Goal: Task Accomplishment & Management: Manage account settings

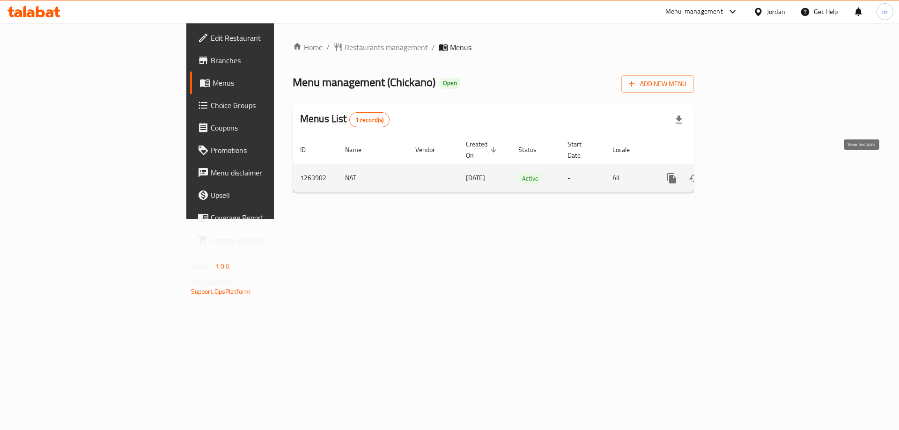
click at [745, 173] on icon "enhanced table" at bounding box center [739, 178] width 11 height 11
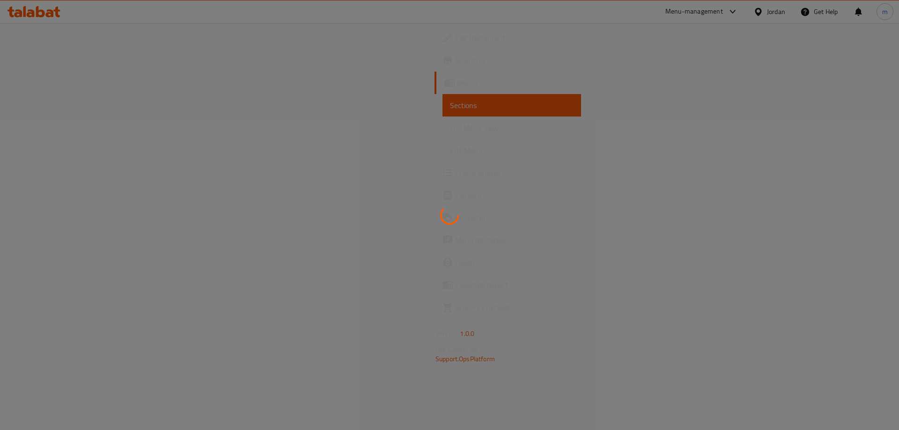
click at [70, 175] on div at bounding box center [449, 215] width 899 height 430
click at [71, 169] on div at bounding box center [449, 215] width 899 height 430
click at [71, 171] on div at bounding box center [449, 215] width 899 height 430
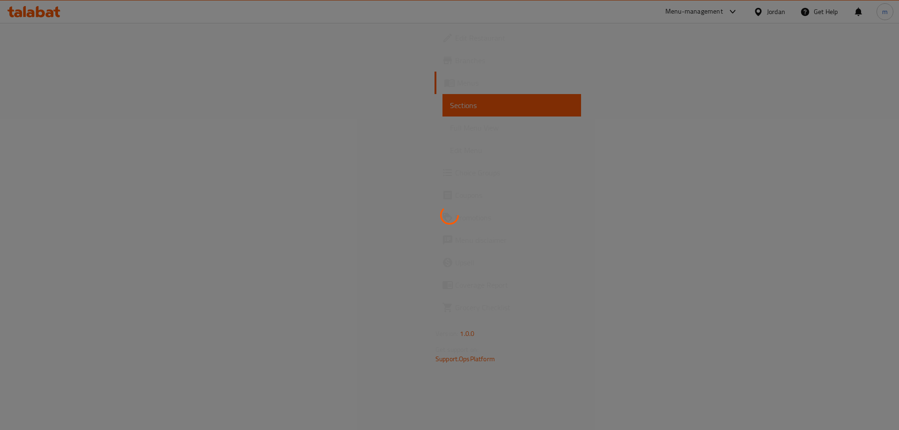
click at [71, 171] on div at bounding box center [449, 215] width 899 height 430
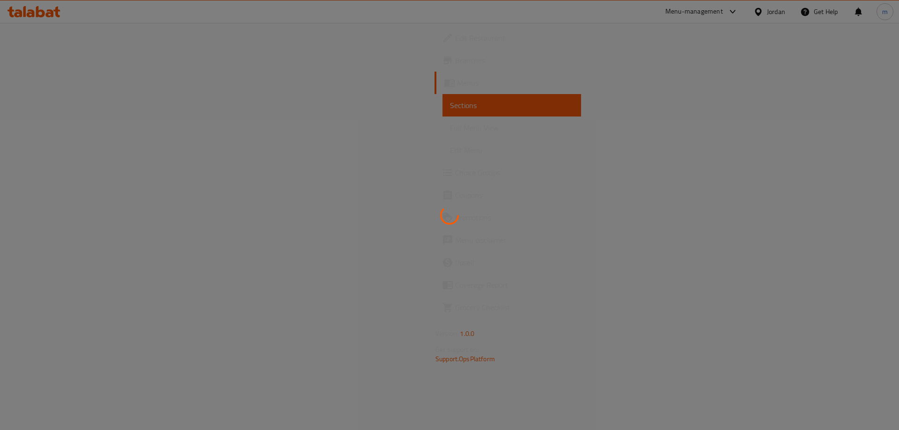
click at [71, 171] on div at bounding box center [449, 215] width 899 height 430
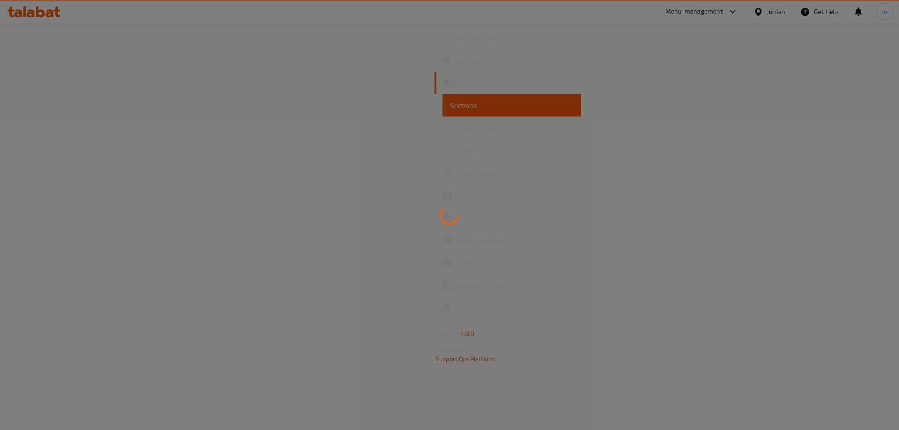
click at [71, 171] on div at bounding box center [449, 215] width 899 height 430
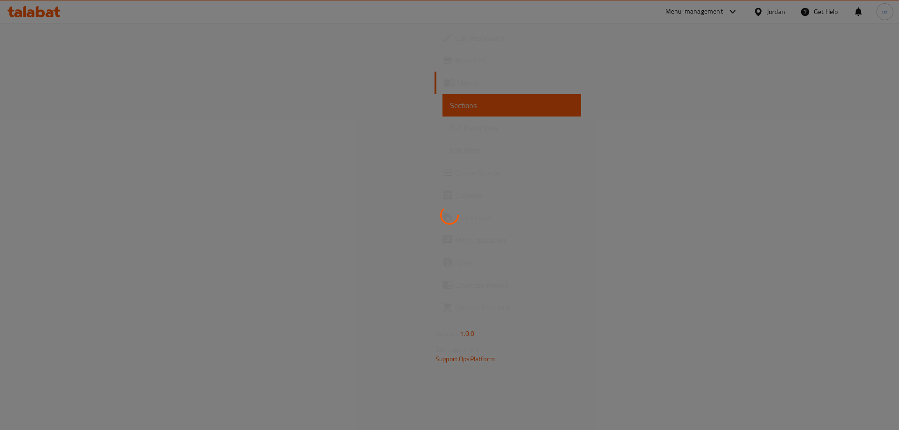
click at [71, 171] on div at bounding box center [449, 215] width 899 height 430
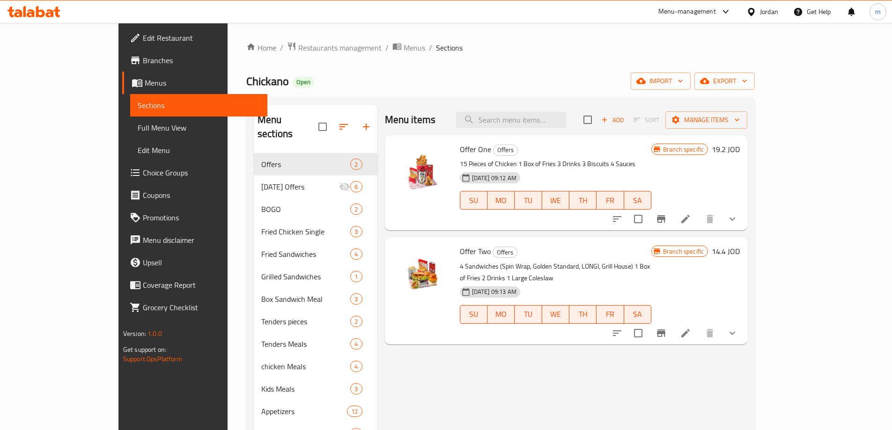
click at [143, 178] on span "Choice Groups" at bounding box center [201, 172] width 117 height 11
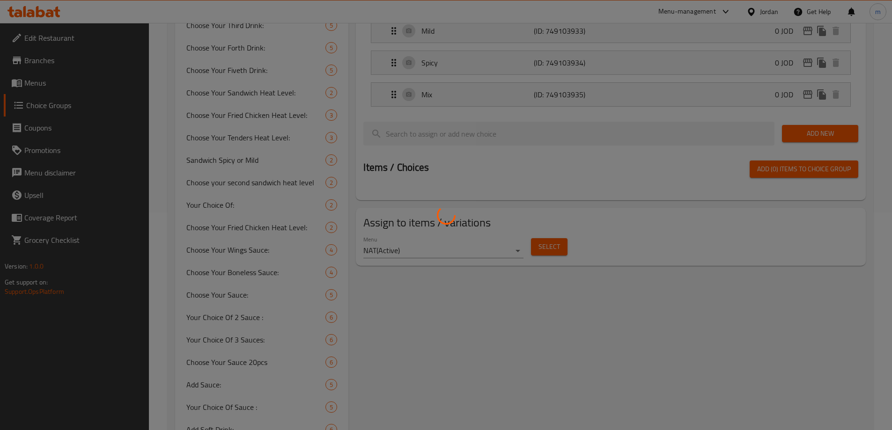
scroll to position [234, 0]
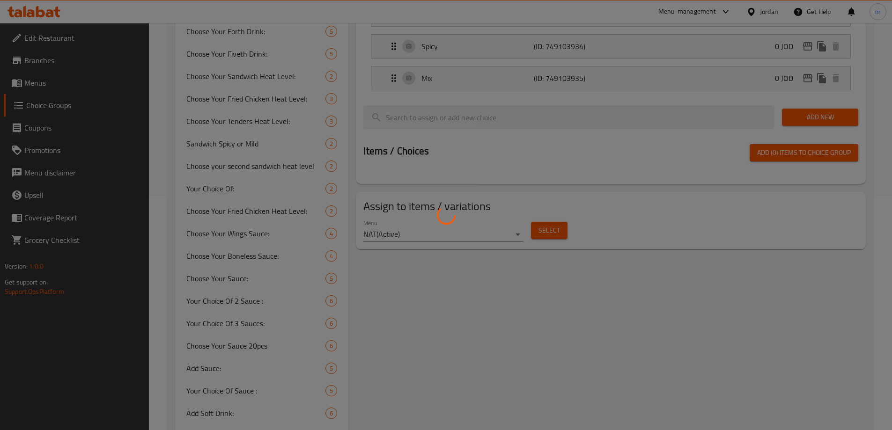
click at [255, 274] on div at bounding box center [446, 215] width 892 height 430
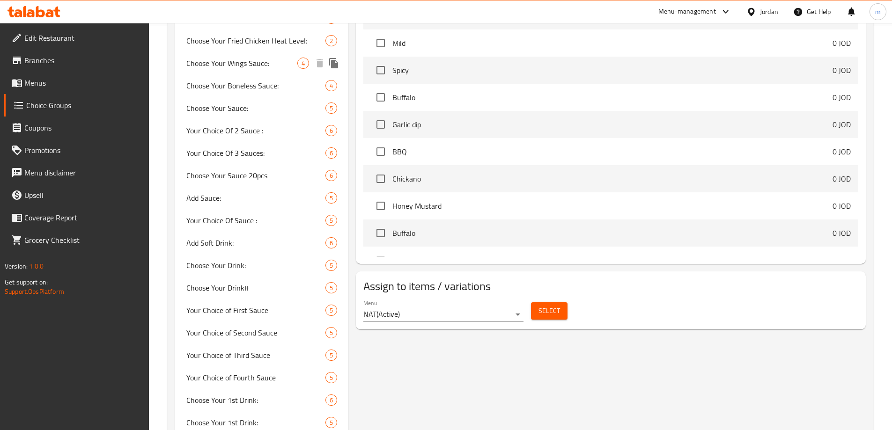
scroll to position [422, 0]
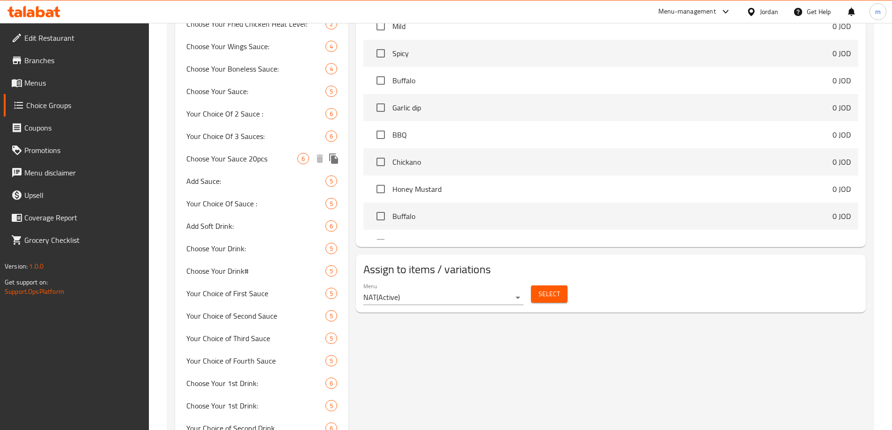
click at [253, 159] on span "Choose Your Sauce 20pcs" at bounding box center [241, 158] width 111 height 11
type input "Choose Your Sauce 20pcs"
type input "أختيارك من 2 الصوص:"
type input "5"
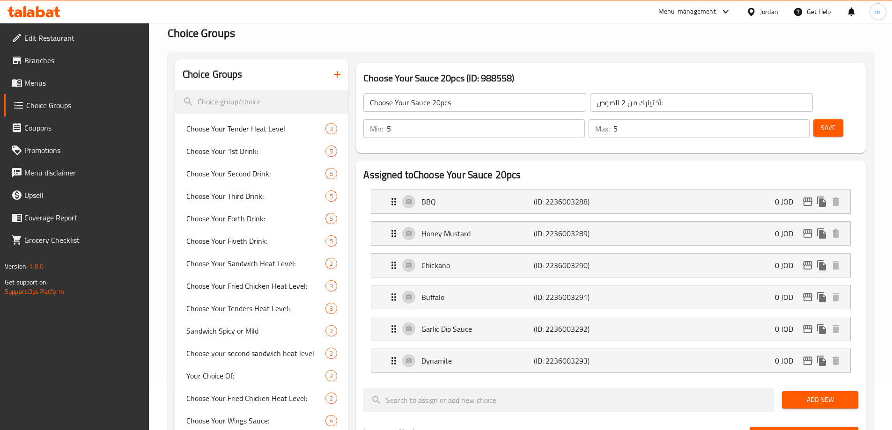
scroll to position [94, 0]
